Goal: Task Accomplishment & Management: Use online tool/utility

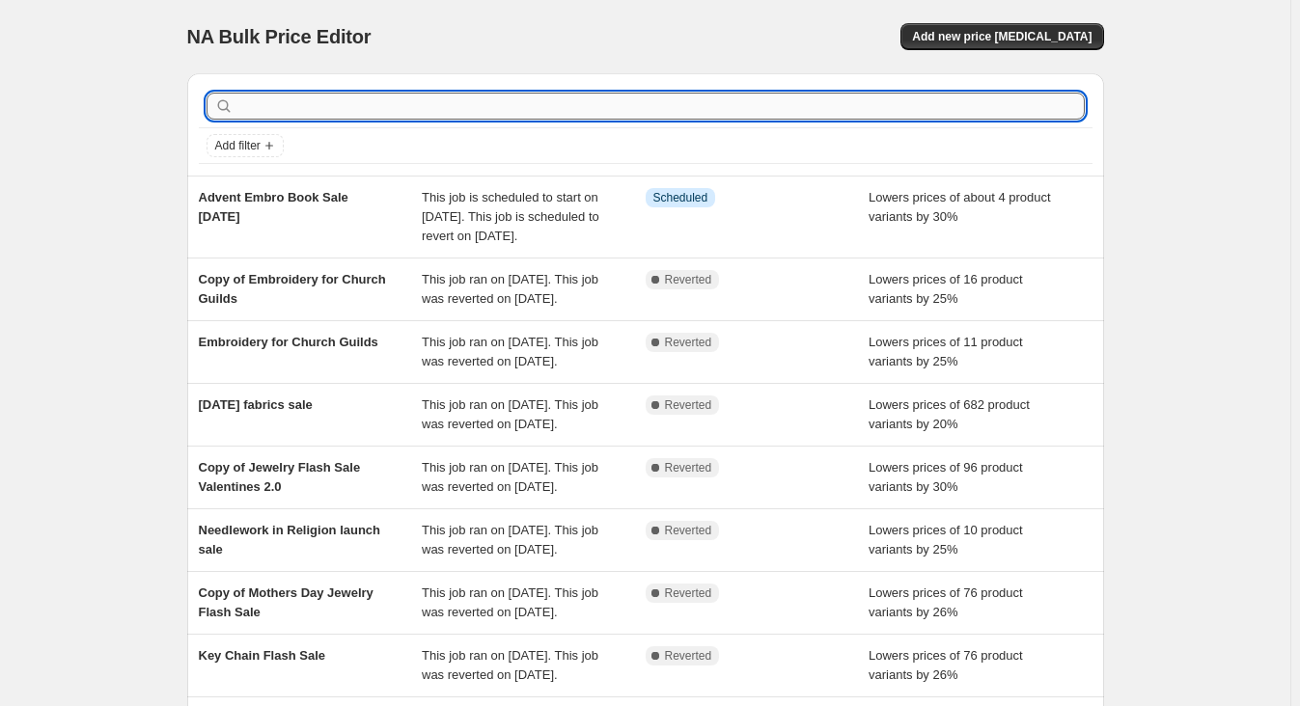
click at [358, 108] on input "text" at bounding box center [660, 106] width 847 height 27
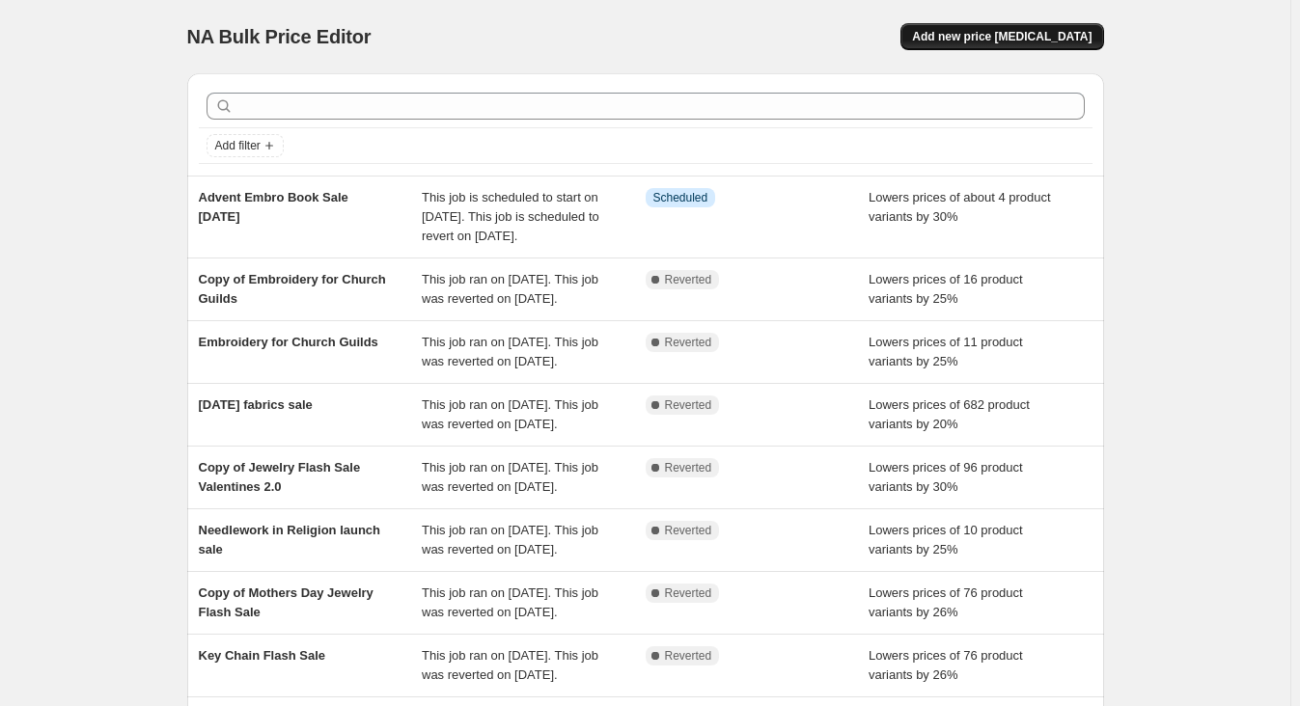
click at [1043, 39] on span "Add new price [MEDICAL_DATA]" at bounding box center [1001, 36] width 179 height 15
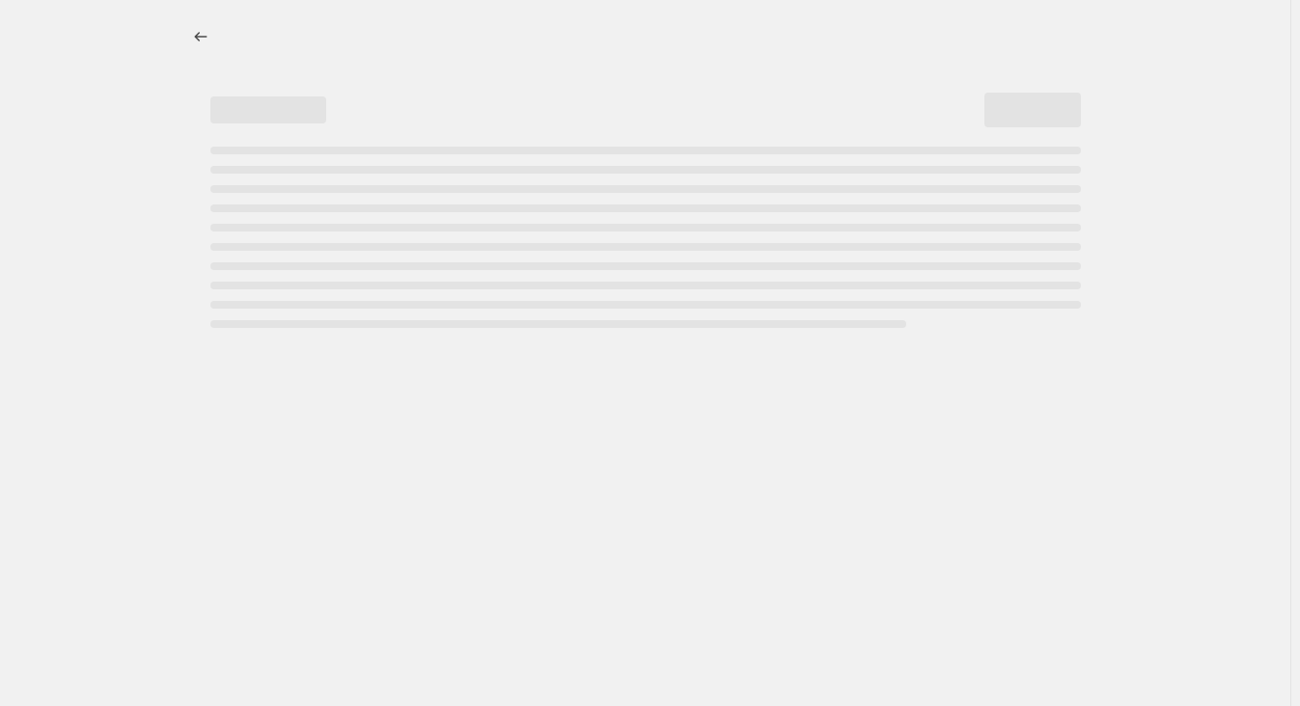
select select "percentage"
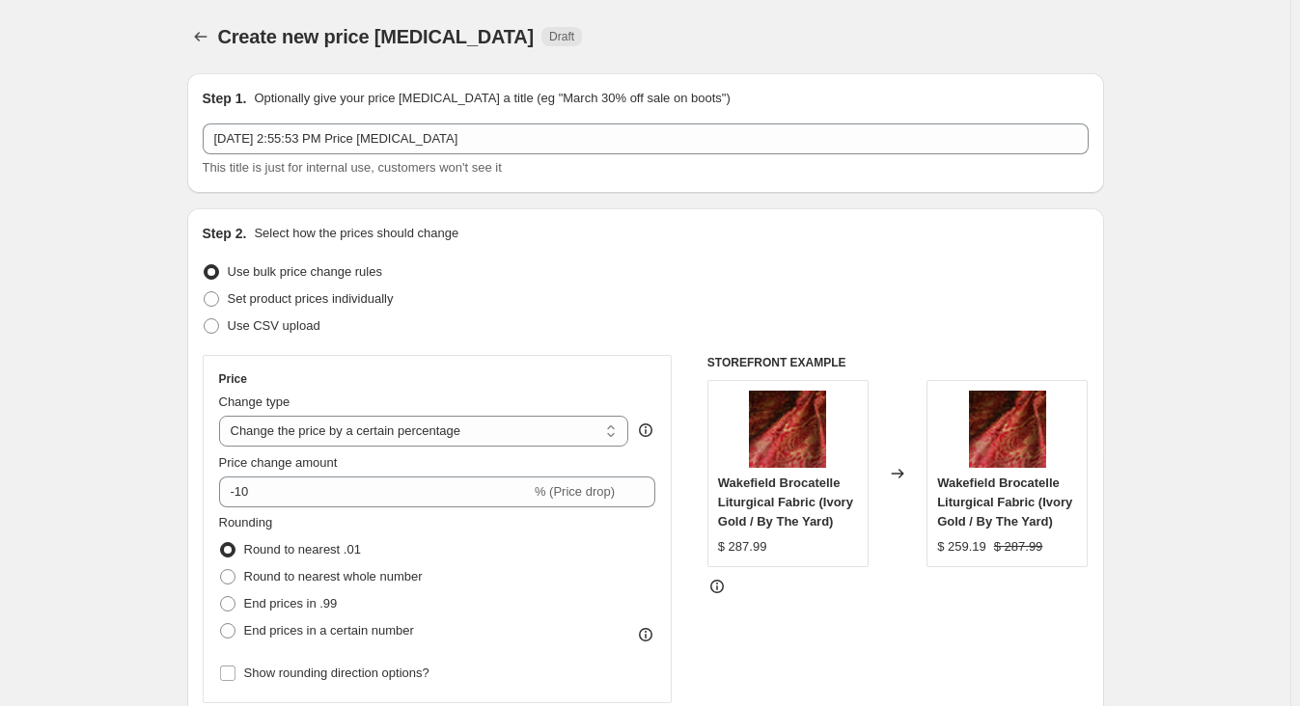
scroll to position [262, 0]
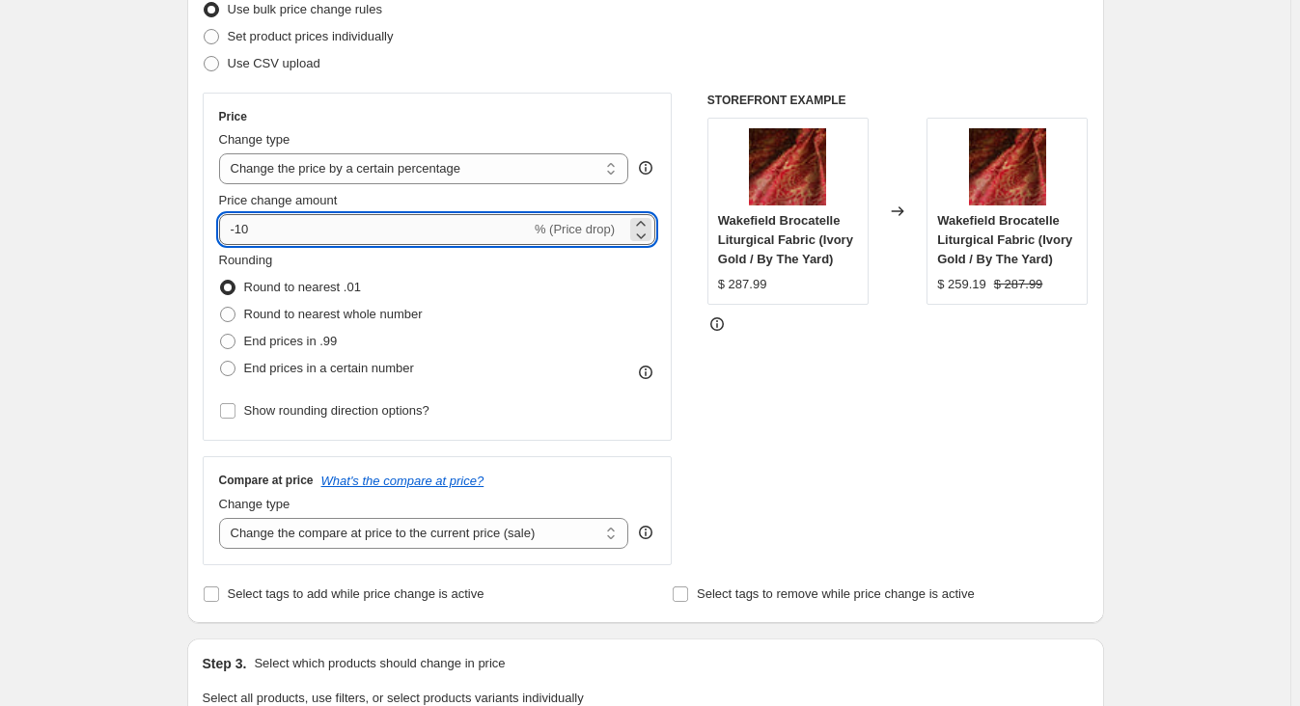
click at [247, 228] on input "-10" at bounding box center [375, 229] width 312 height 31
type input "-20"
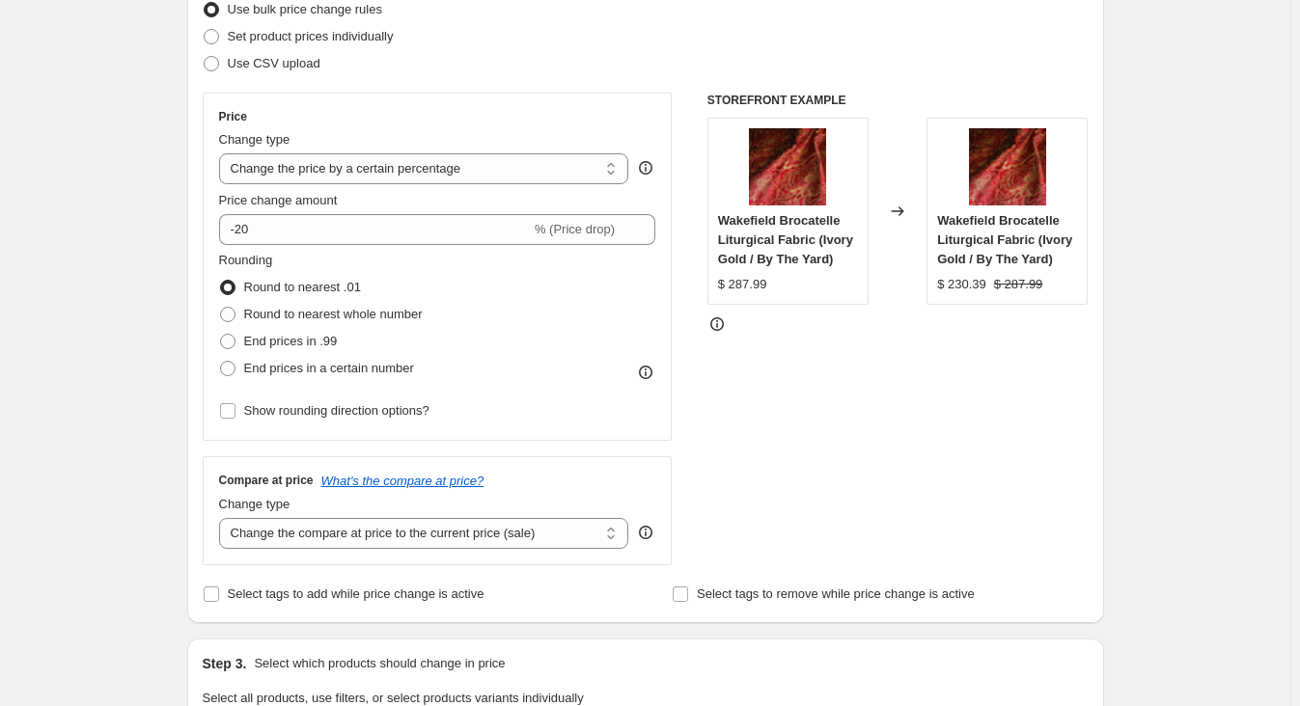
click at [51, 400] on div "Create new price [MEDICAL_DATA]. This page is ready Create new price [MEDICAL_D…" at bounding box center [645, 718] width 1290 height 1960
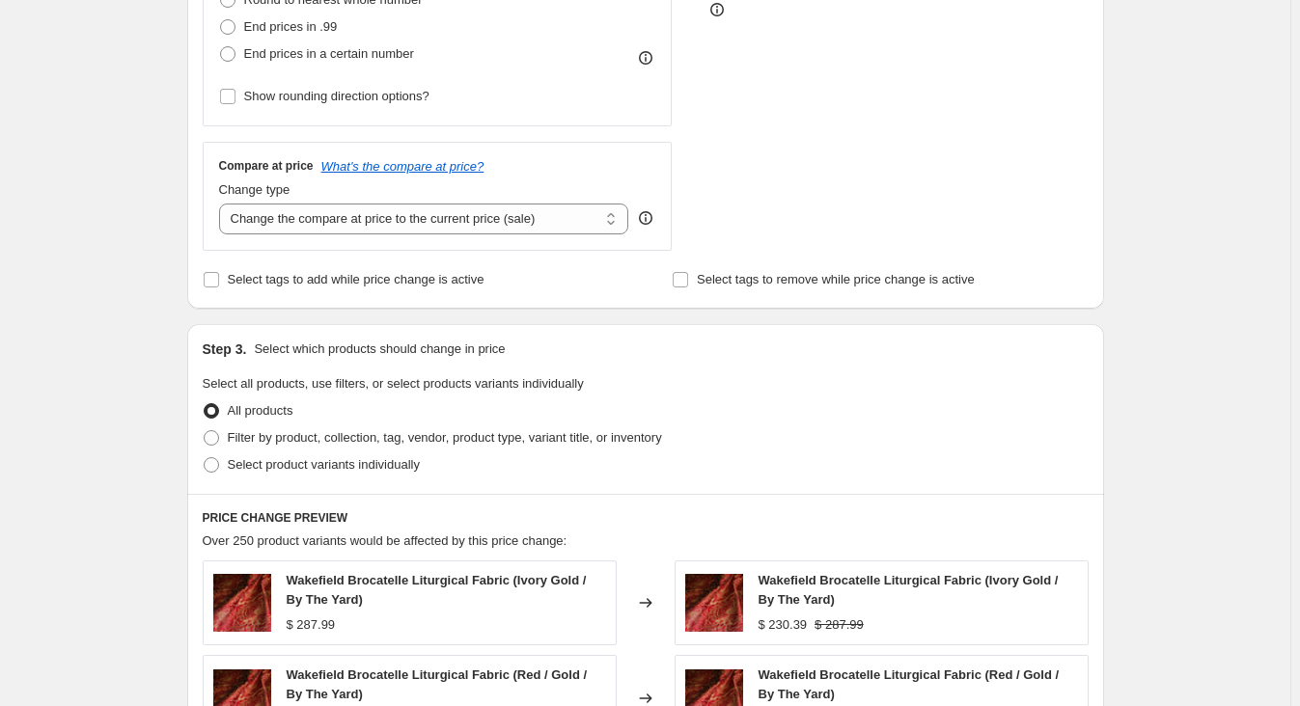
scroll to position [614, 0]
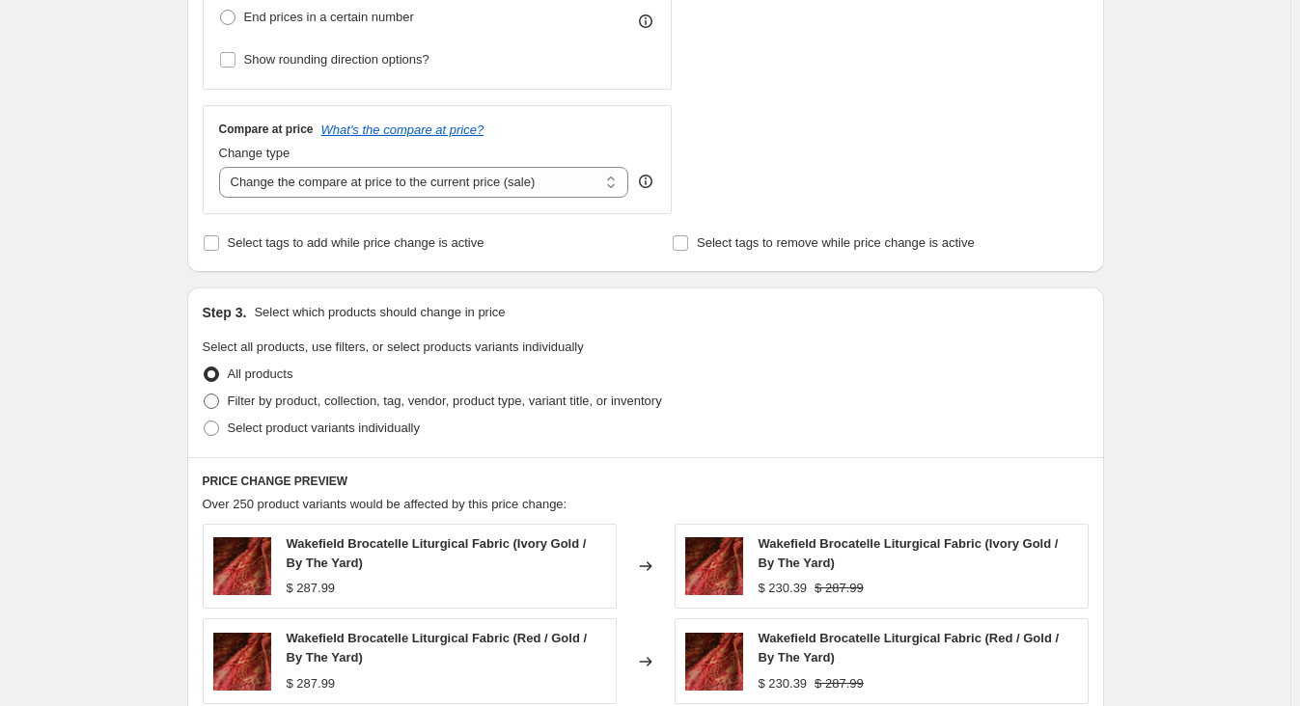
click at [219, 405] on span at bounding box center [211, 401] width 15 height 15
click at [205, 395] on input "Filter by product, collection, tag, vendor, product type, variant title, or inv…" at bounding box center [204, 394] width 1 height 1
radio input "true"
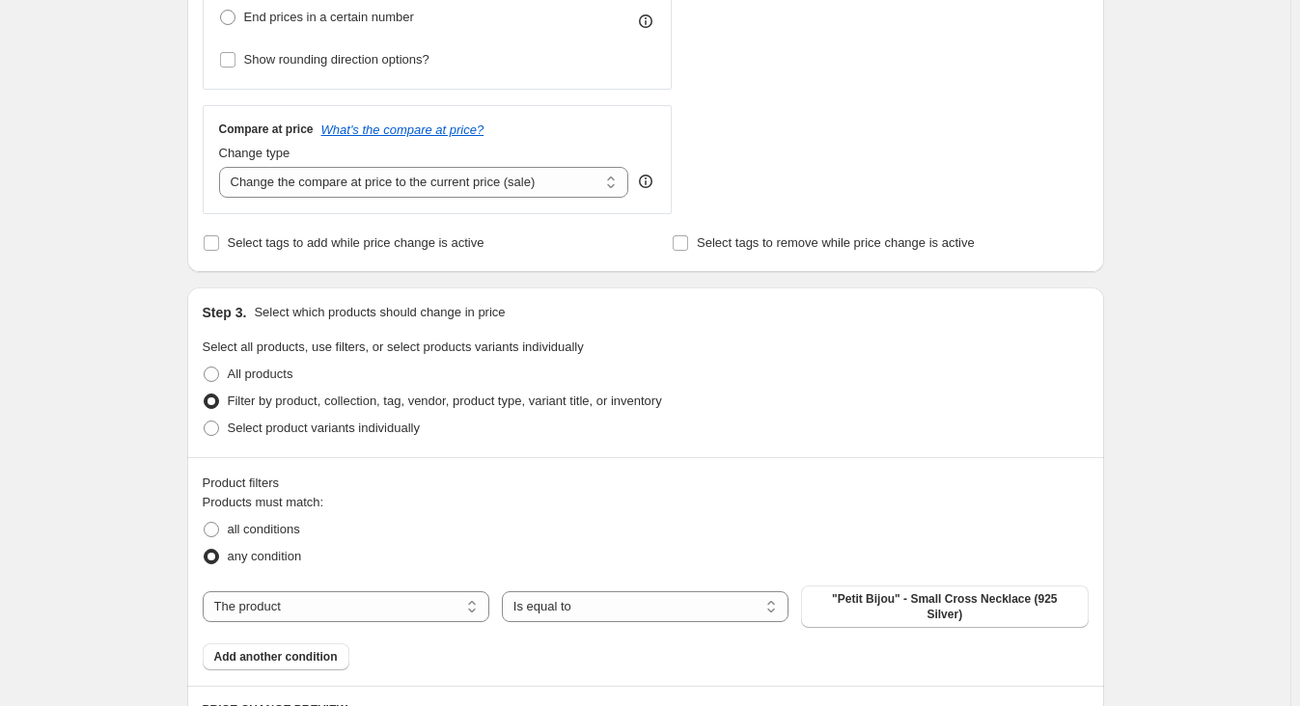
click at [134, 475] on div "Create new price [MEDICAL_DATA]. This page is ready Create new price [MEDICAL_D…" at bounding box center [645, 287] width 1290 height 1803
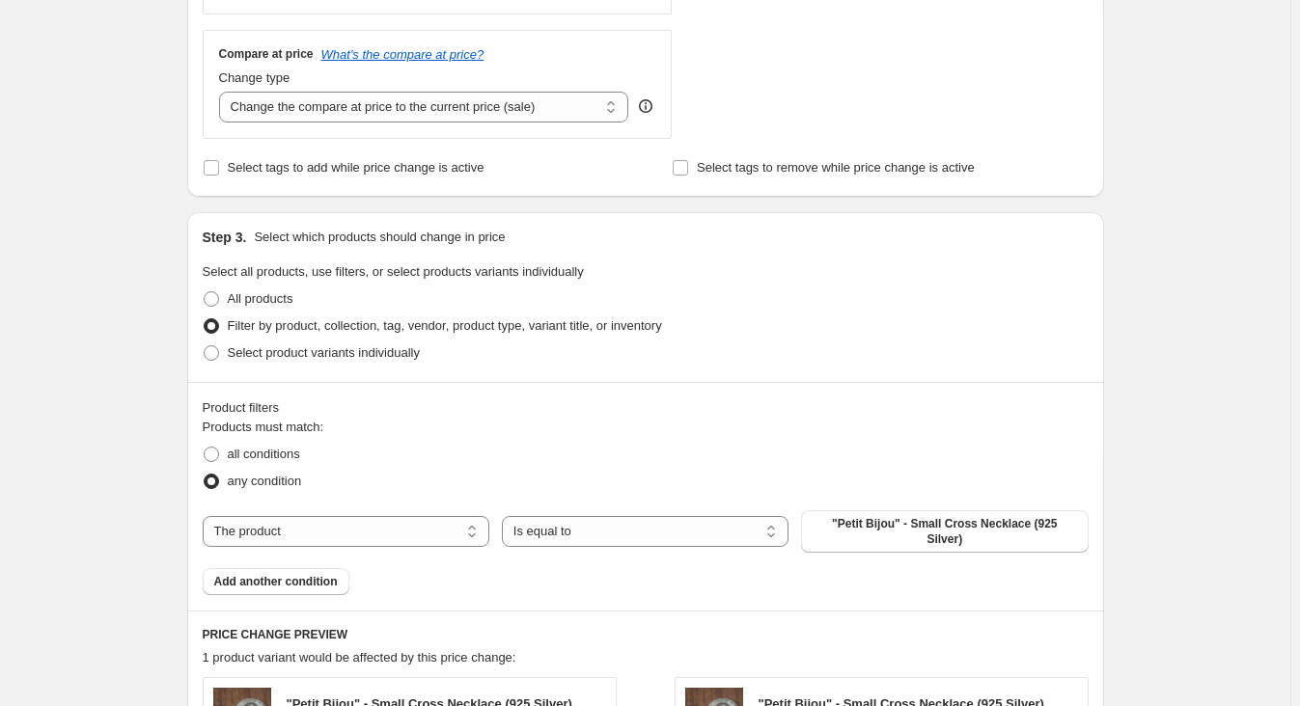
scroll to position [789, 0]
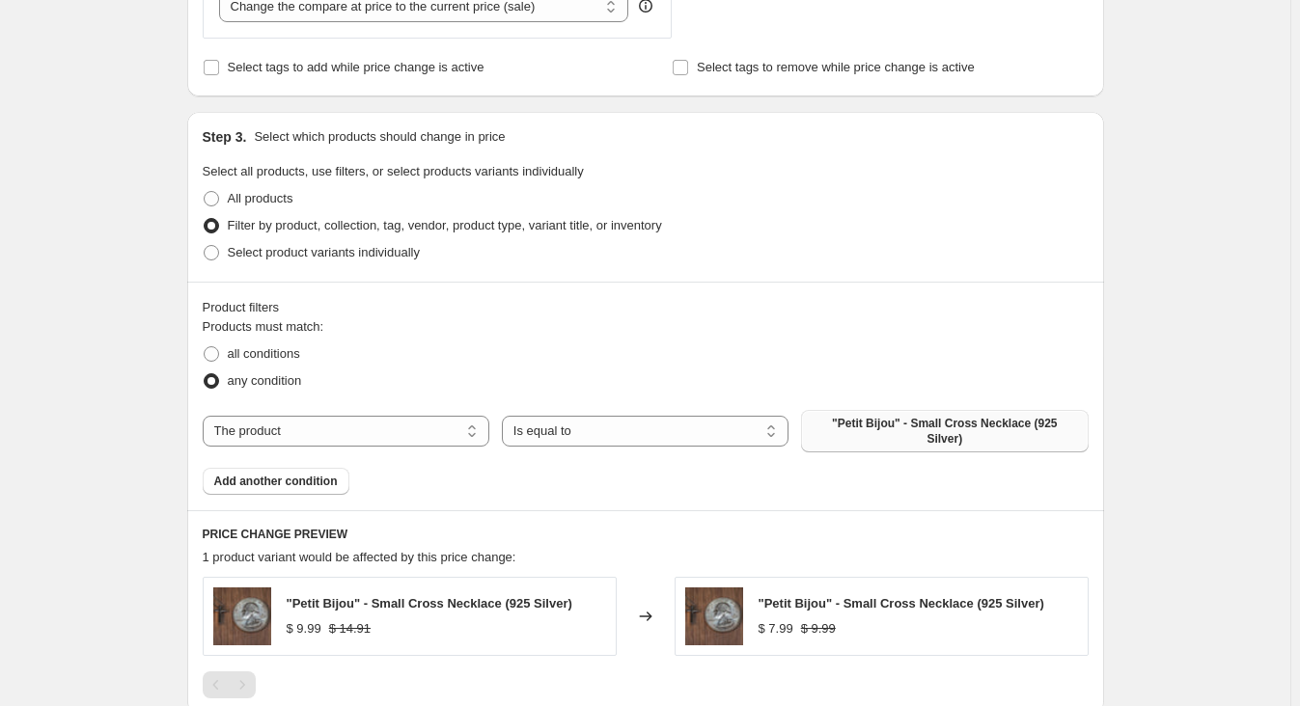
click at [943, 421] on span ""Petit Bijou" - Small Cross Necklace (925 Silver)" at bounding box center [944, 431] width 263 height 31
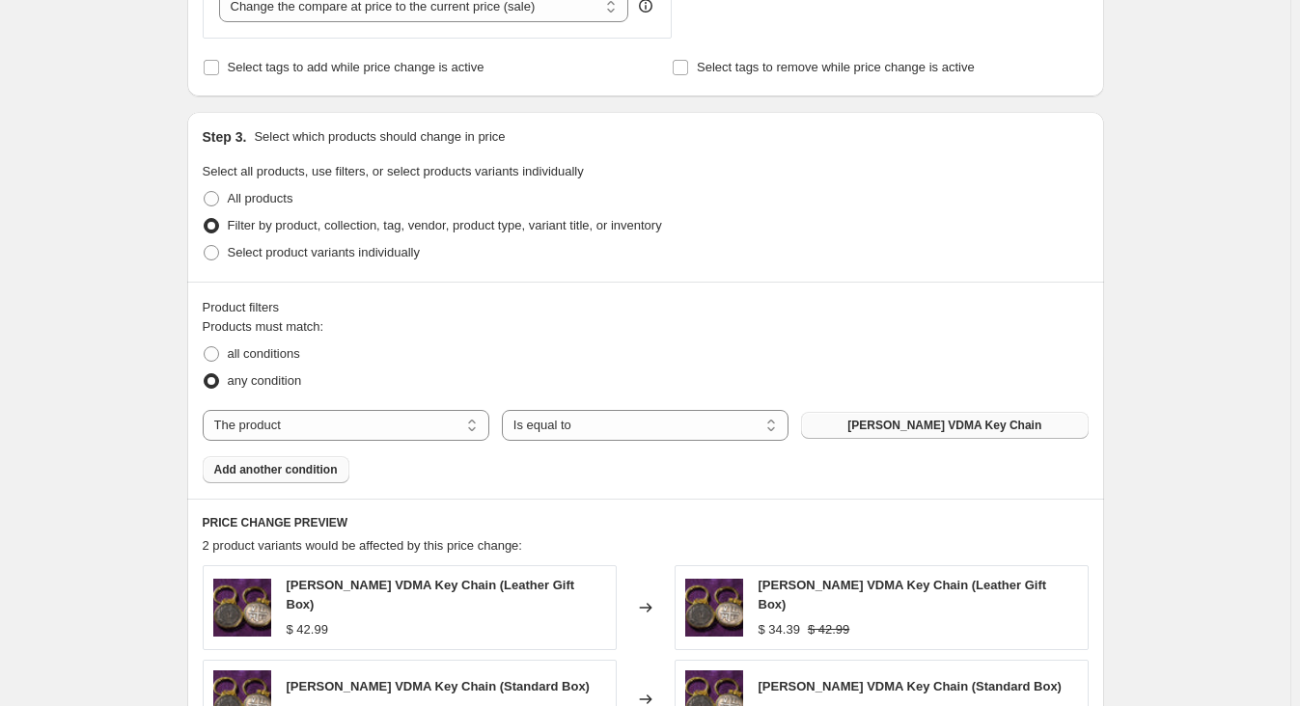
click at [322, 473] on span "Add another condition" at bounding box center [276, 469] width 124 height 15
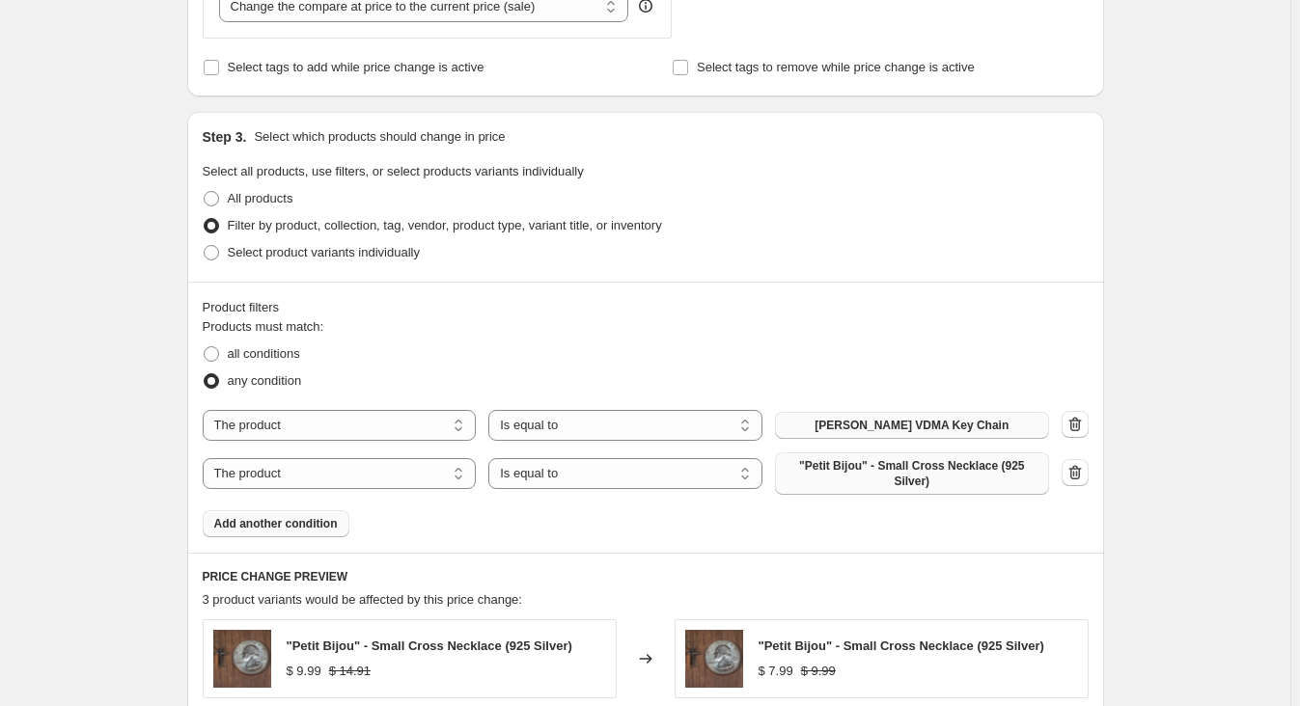
click at [942, 471] on span ""Petit Bijou" - Small Cross Necklace (925 Silver)" at bounding box center [912, 473] width 251 height 31
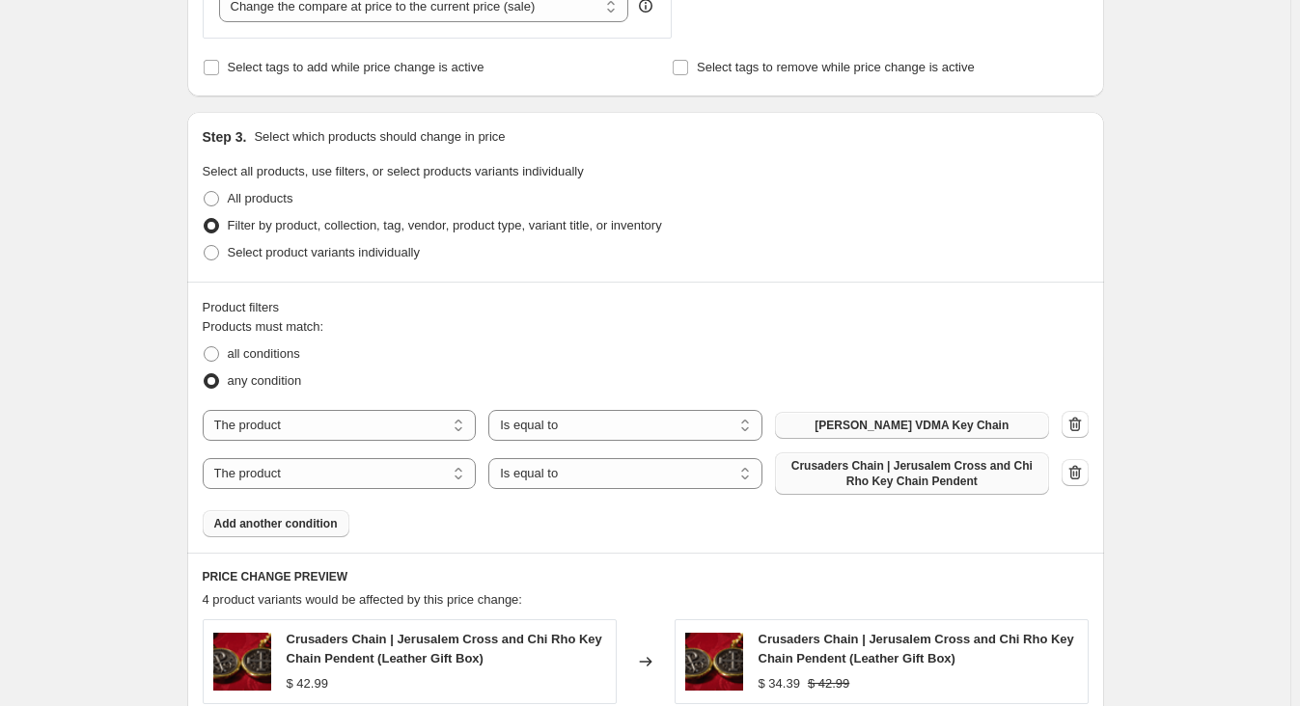
click at [300, 525] on span "Add another condition" at bounding box center [276, 523] width 124 height 15
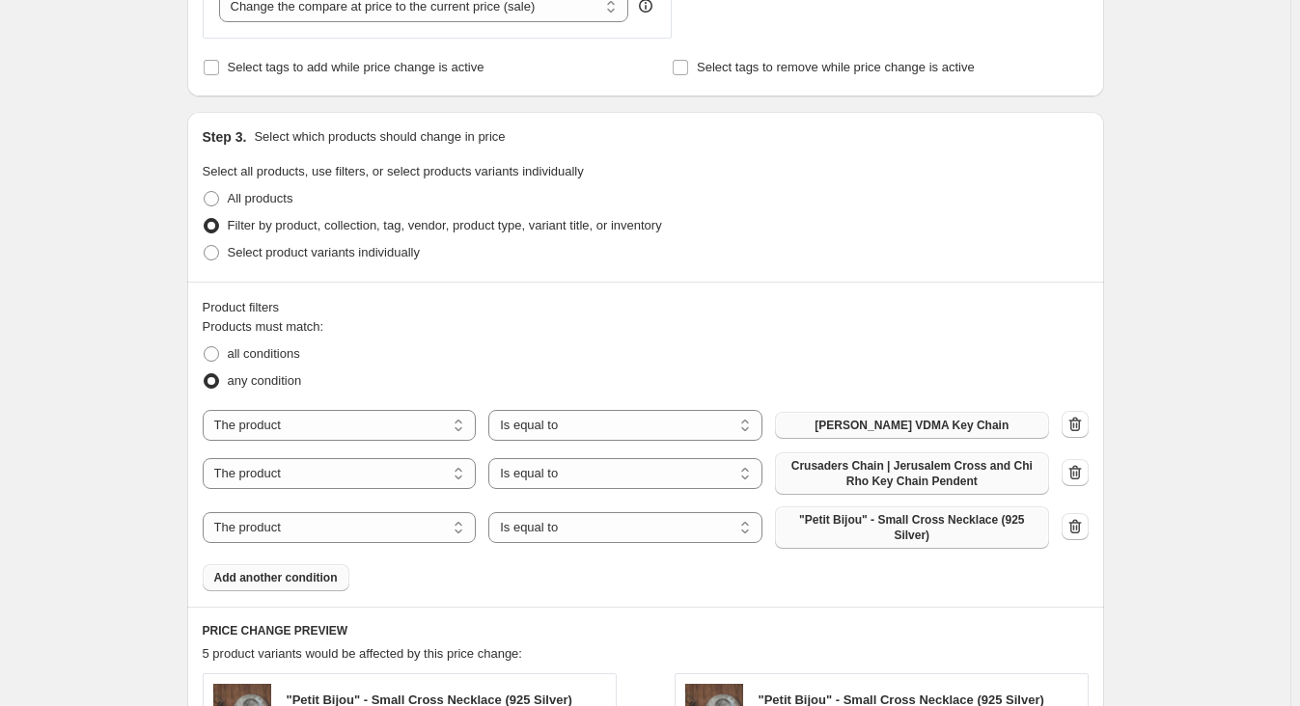
click at [915, 524] on span ""Petit Bijou" - Small Cross Necklace (925 Silver)" at bounding box center [912, 527] width 251 height 31
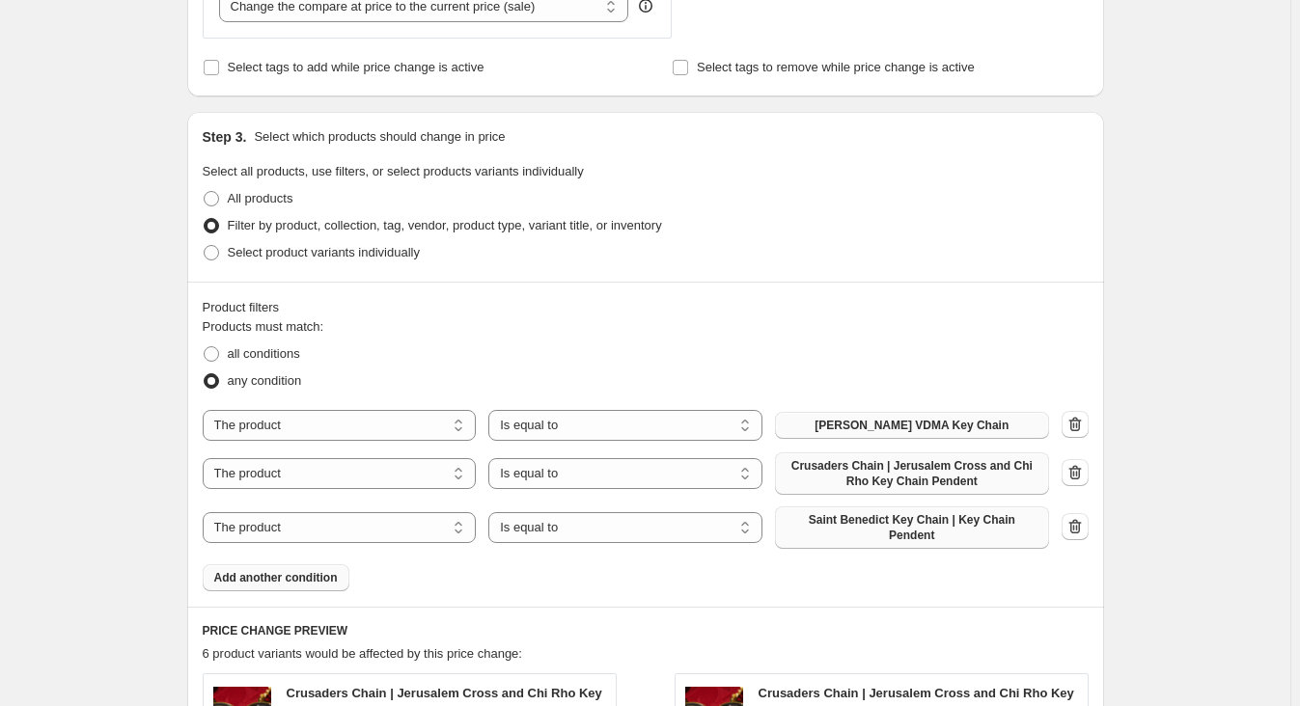
click at [61, 405] on div "Create new price [MEDICAL_DATA]. This page is ready Create new price [MEDICAL_D…" at bounding box center [645, 350] width 1290 height 2279
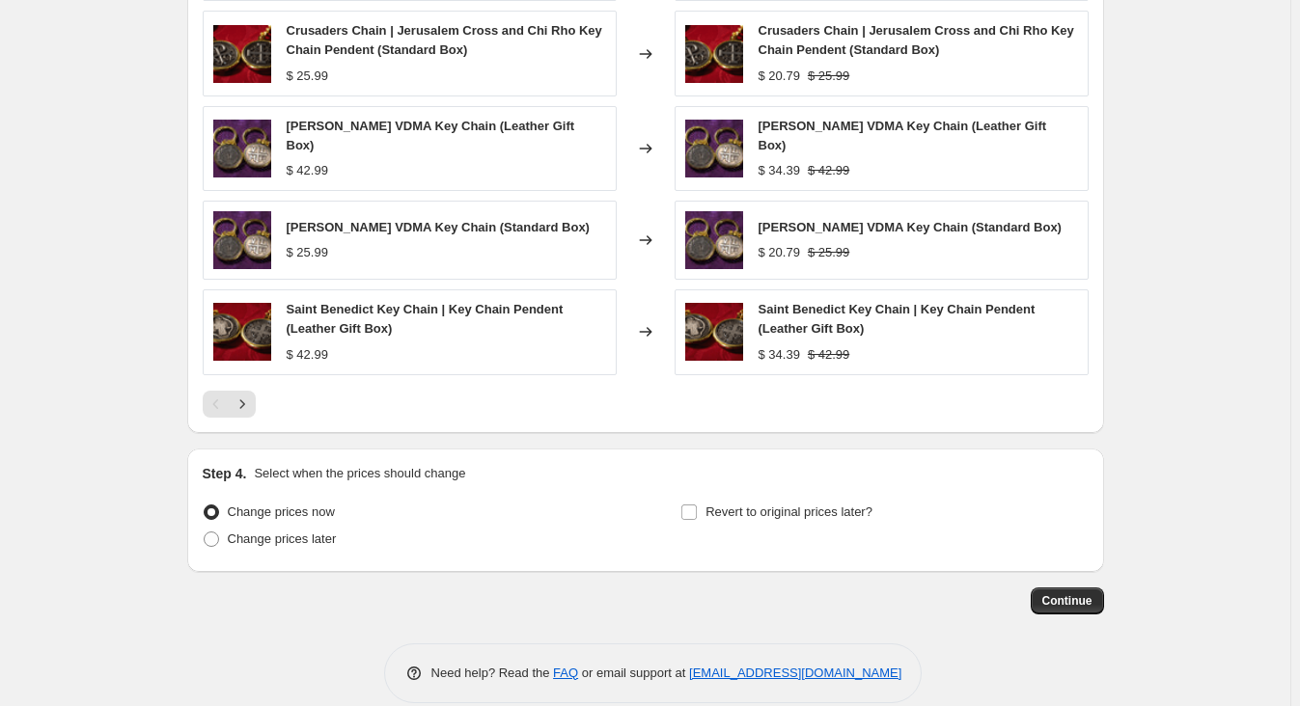
scroll to position [1459, 0]
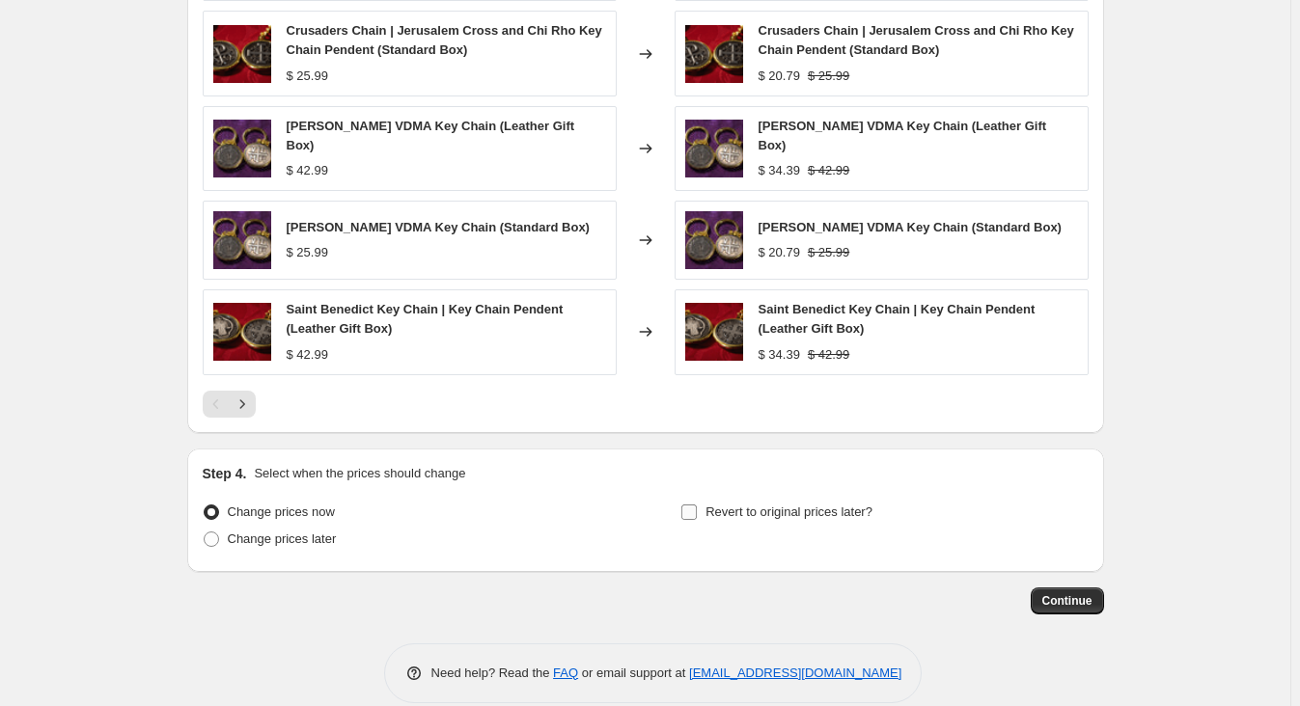
click at [697, 505] on input "Revert to original prices later?" at bounding box center [688, 512] width 15 height 15
checkbox input "true"
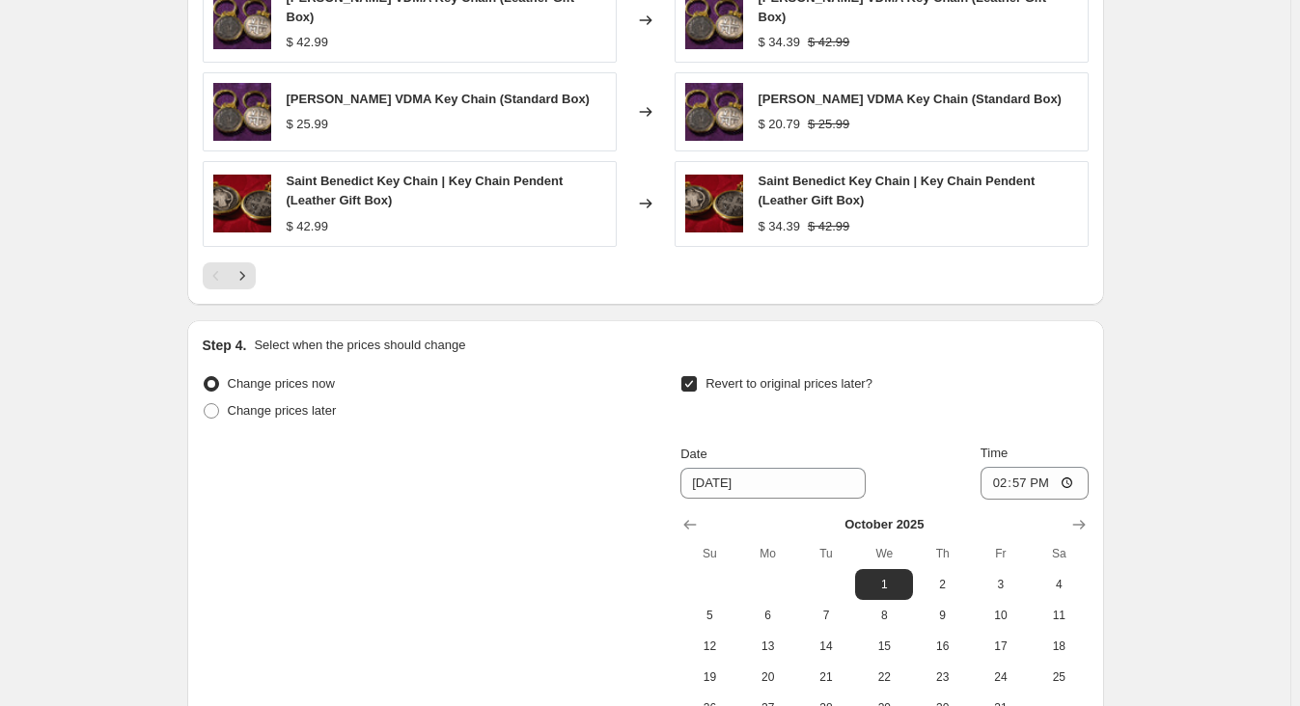
scroll to position [1877, 0]
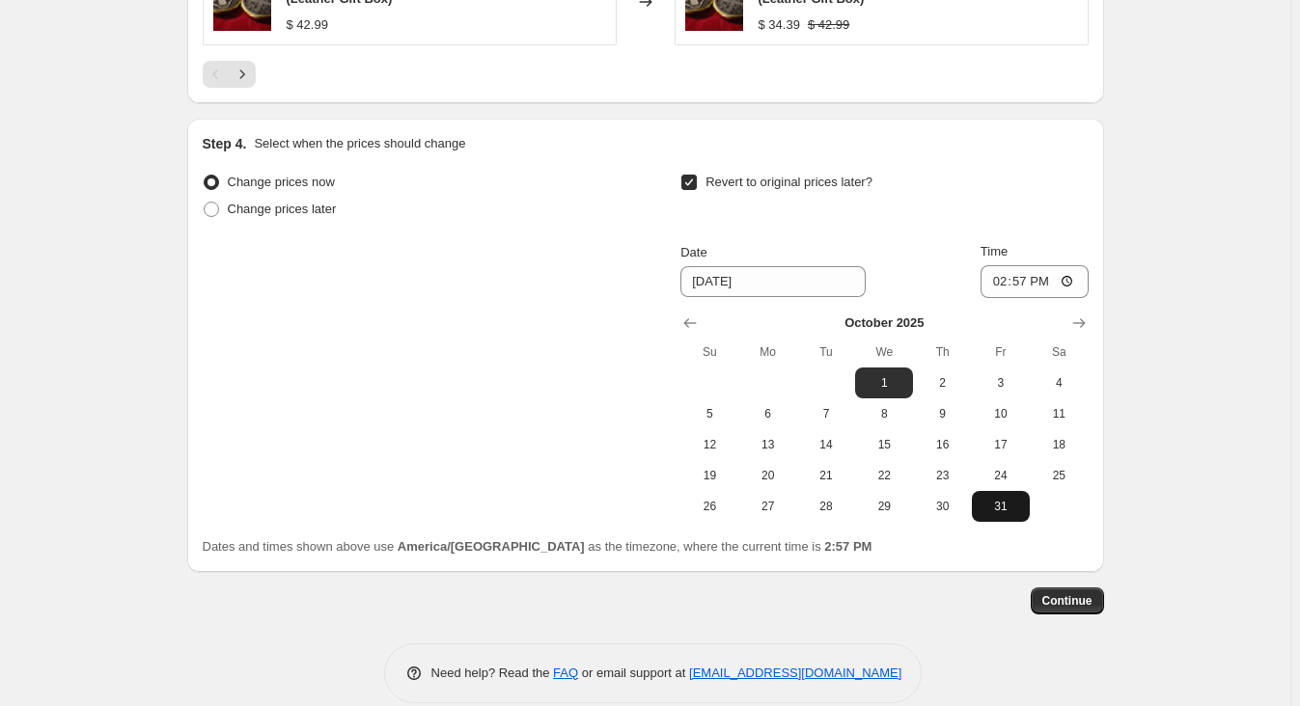
click at [1013, 499] on span "31" at bounding box center [1001, 506] width 42 height 15
type input "[DATE]"
click at [1043, 265] on input "14:57" at bounding box center [1034, 281] width 108 height 33
click at [996, 265] on input "14:57" at bounding box center [1034, 281] width 108 height 33
type input "23:59"
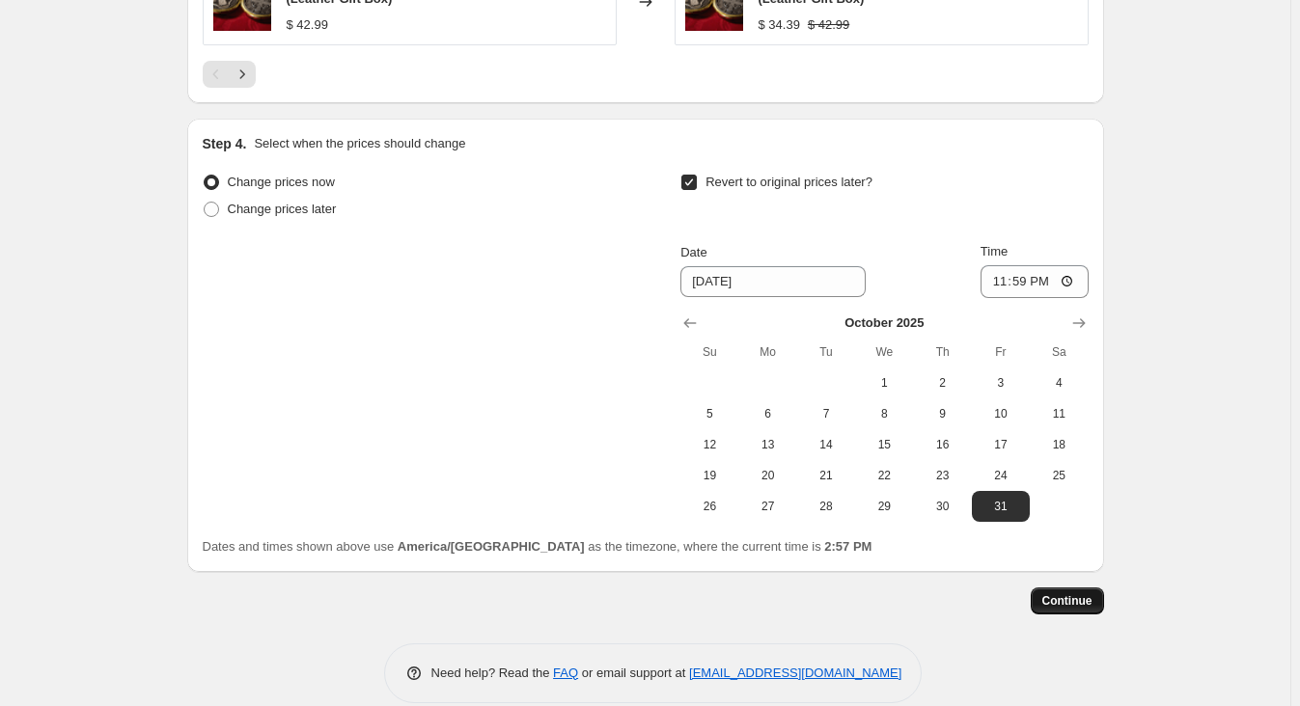
click at [1086, 593] on span "Continue" at bounding box center [1067, 600] width 50 height 15
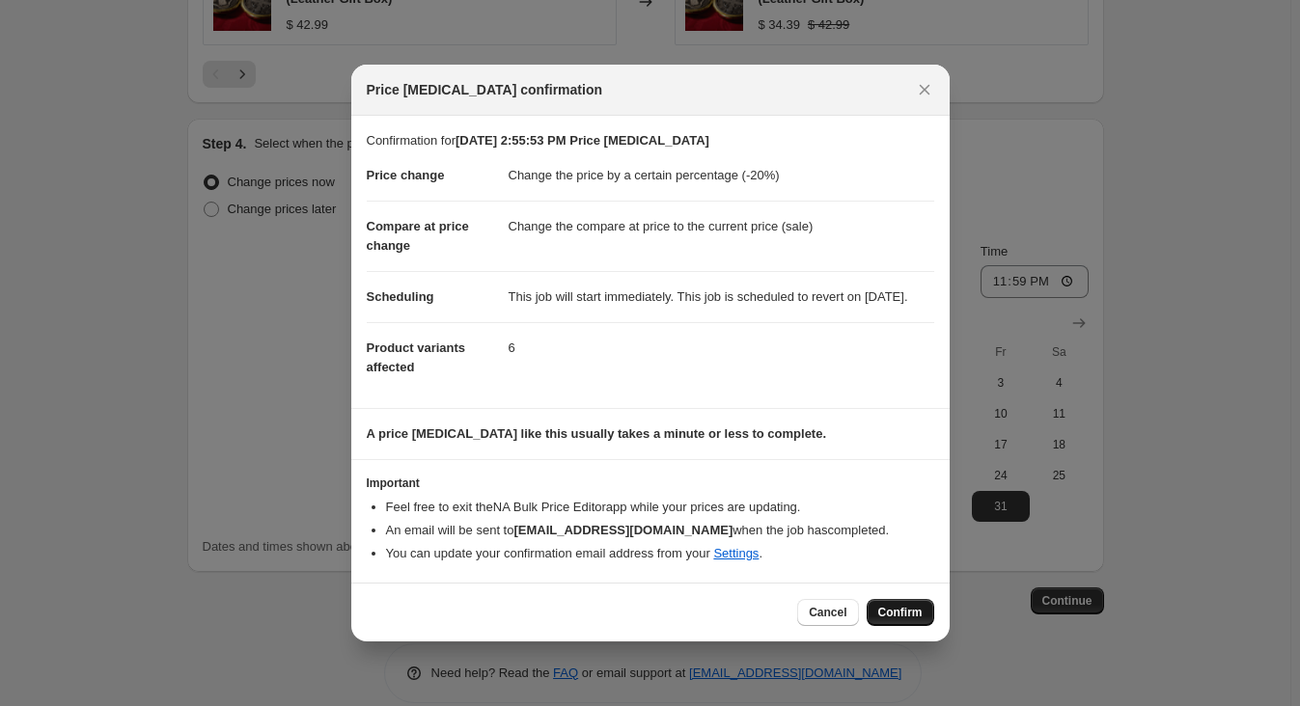
click at [907, 615] on span "Confirm" at bounding box center [900, 612] width 44 height 15
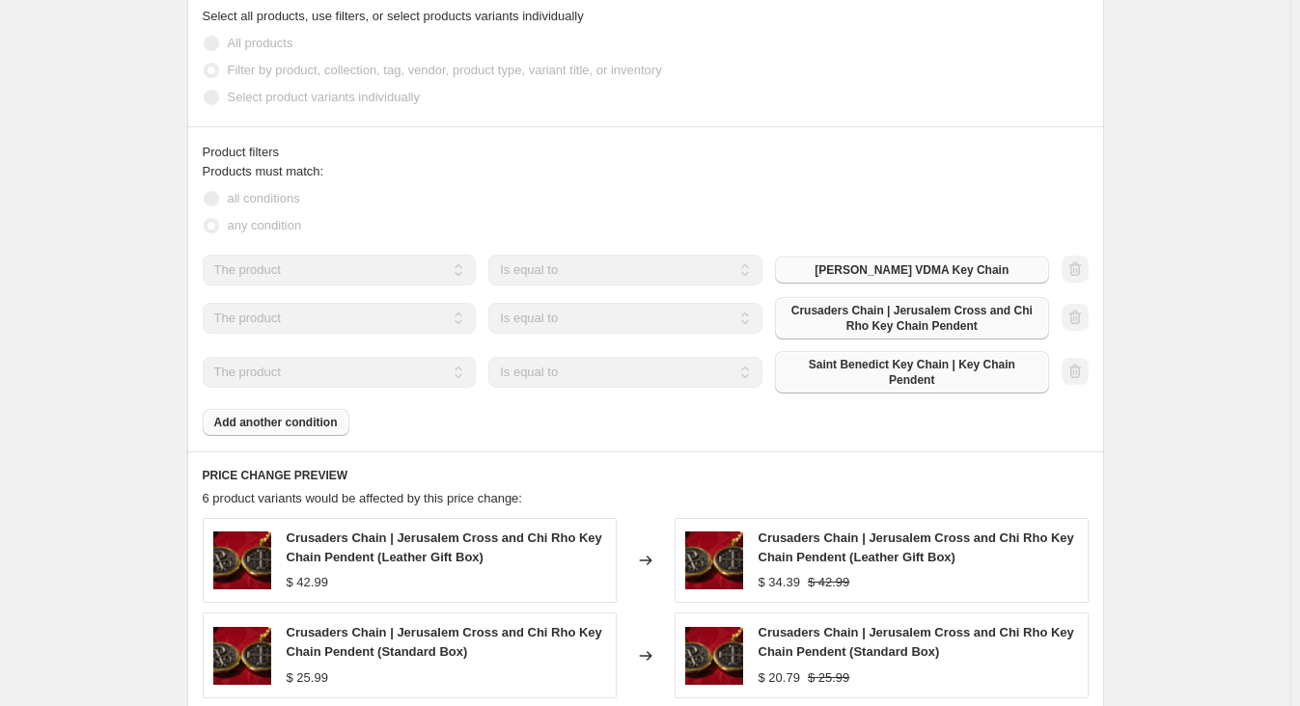
scroll to position [874, 0]
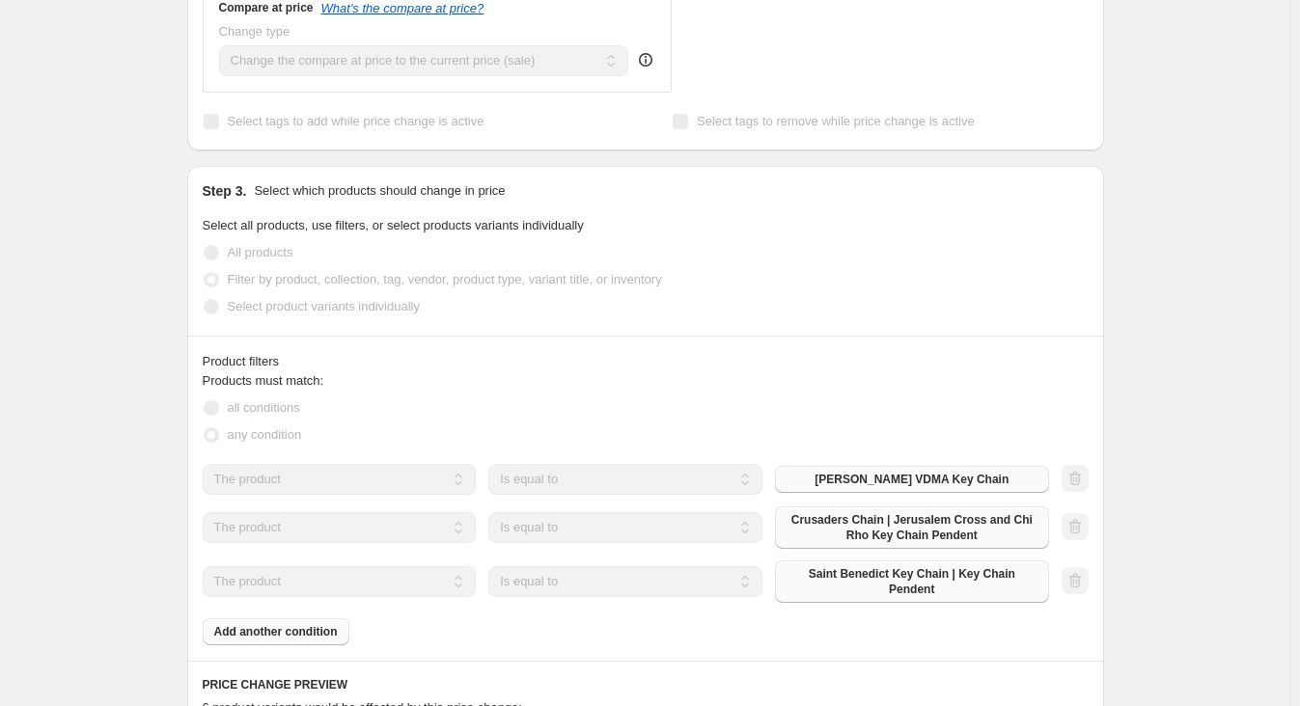
select select "percentage"
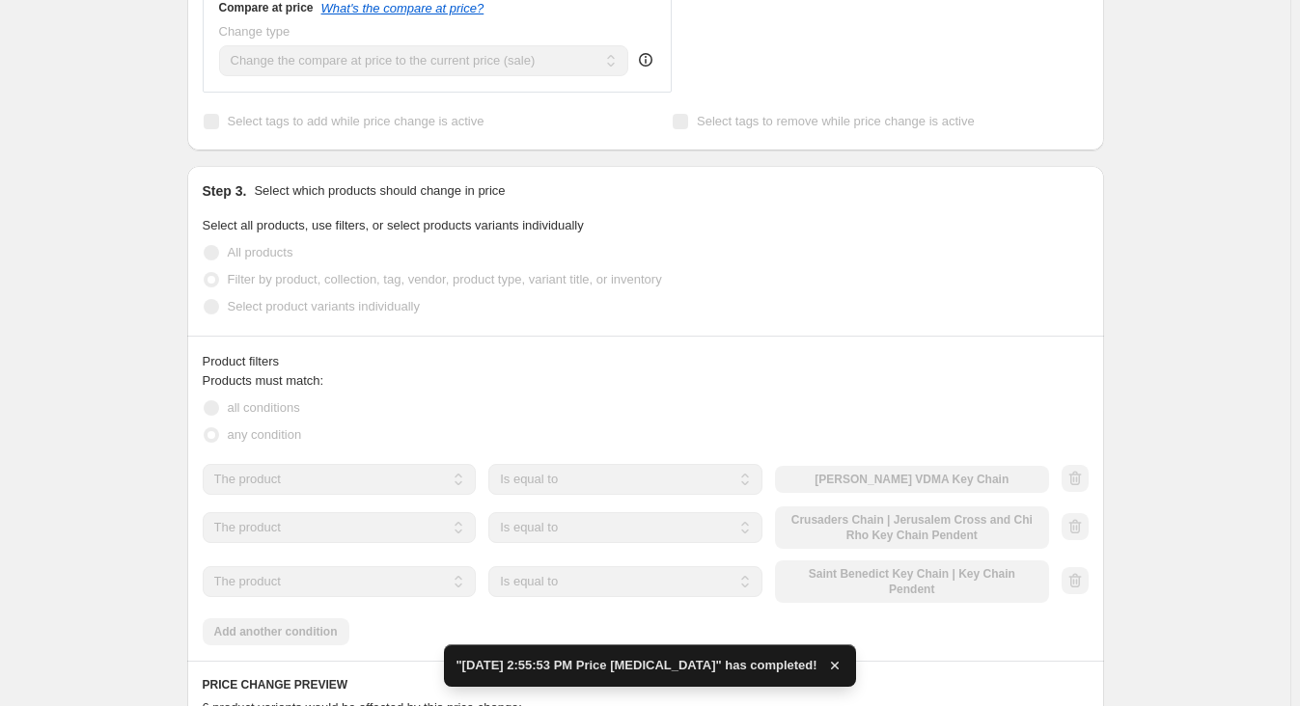
scroll to position [0, 0]
